Goal: Transaction & Acquisition: Purchase product/service

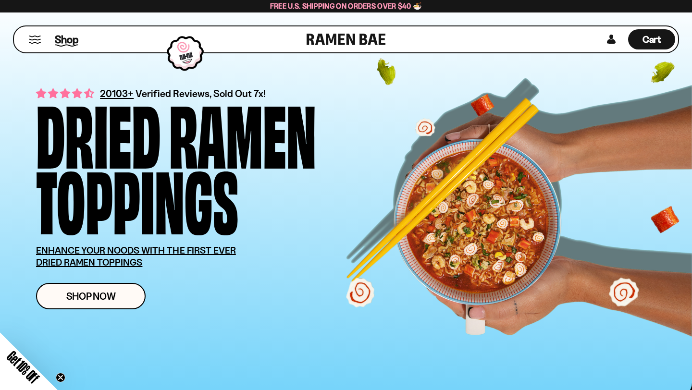
click at [65, 37] on span "Shop" at bounding box center [67, 39] width 24 height 14
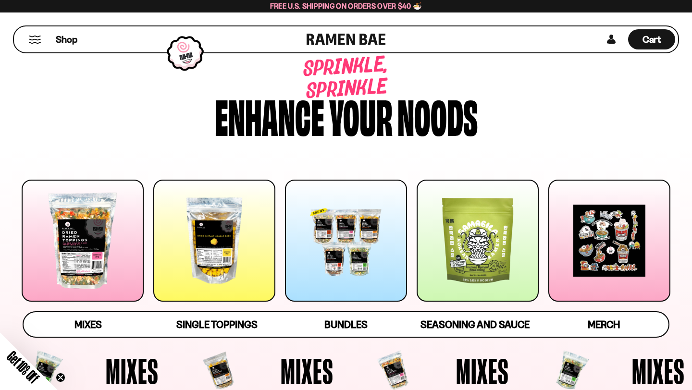
click at [475, 218] on div at bounding box center [478, 241] width 122 height 122
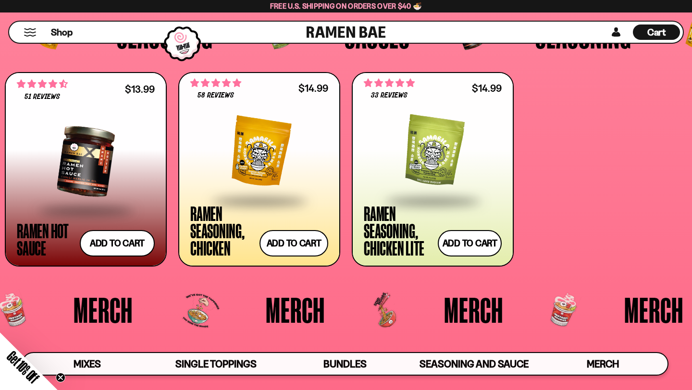
scroll to position [2253, 0]
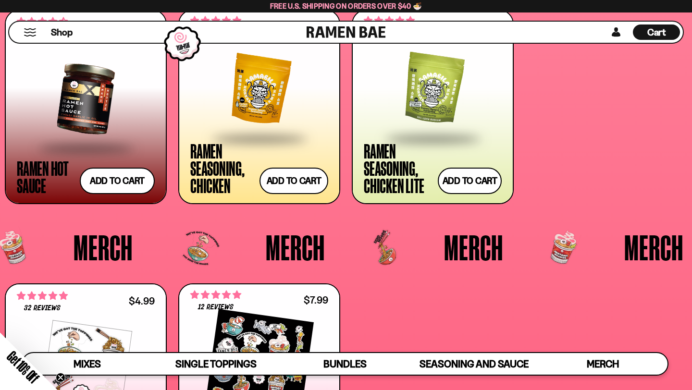
click at [406, 129] on span at bounding box center [432, 139] width 117 height 34
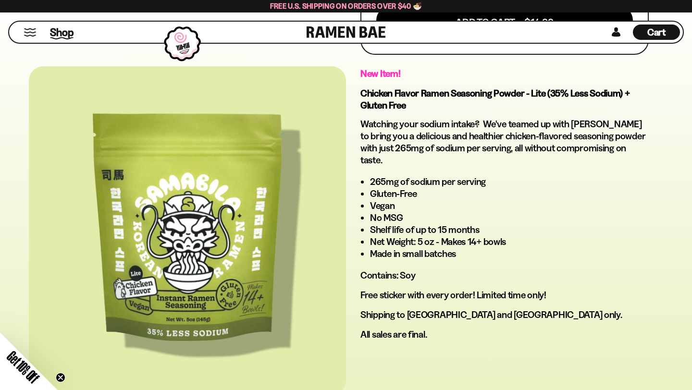
scroll to position [563, 0]
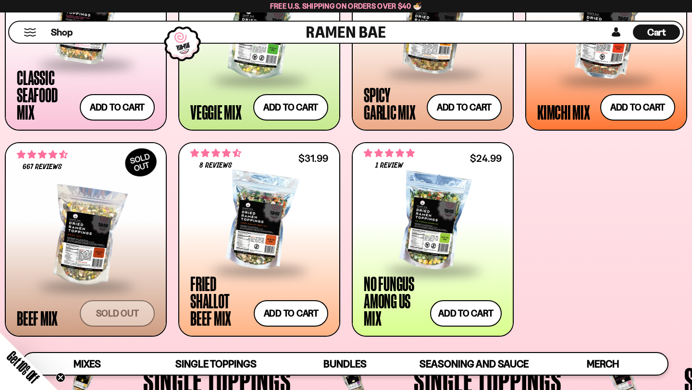
scroll to position [472, 0]
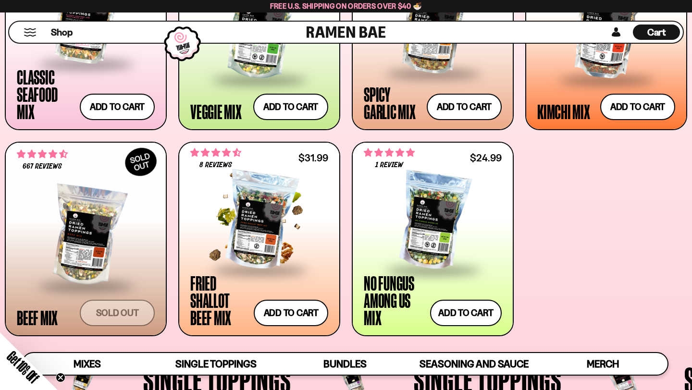
click at [274, 183] on div at bounding box center [259, 221] width 138 height 96
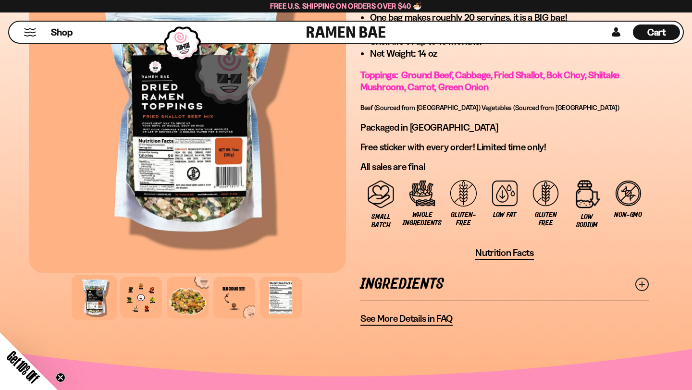
scroll to position [755, 0]
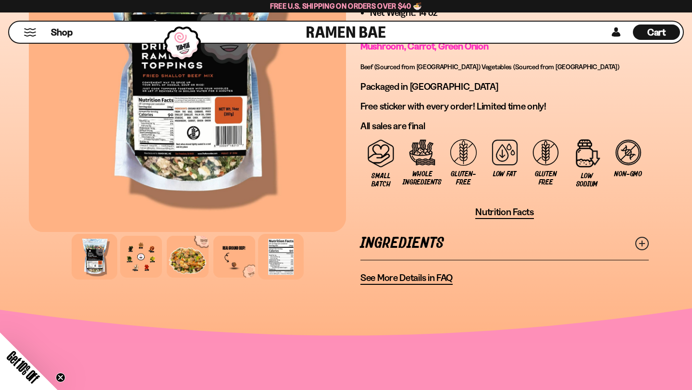
click at [269, 263] on div at bounding box center [281, 257] width 46 height 46
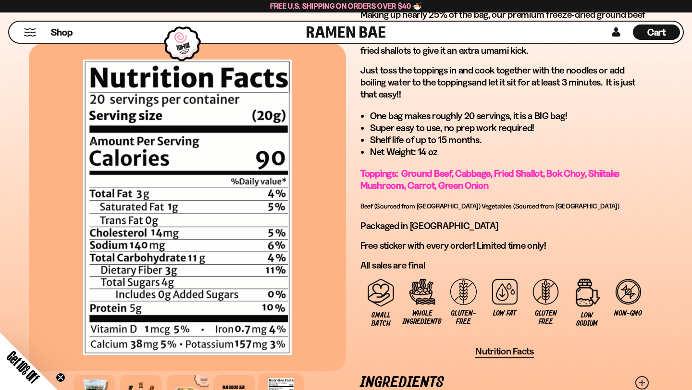
scroll to position [614, 0]
